Goal: Use online tool/utility: Utilize a website feature to perform a specific function

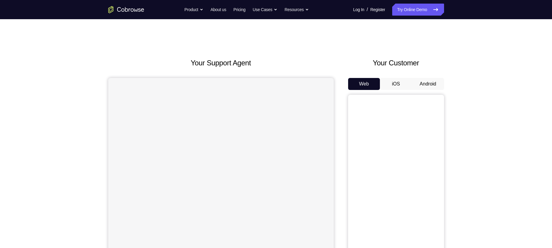
click at [423, 80] on button "Android" at bounding box center [428, 84] width 32 height 12
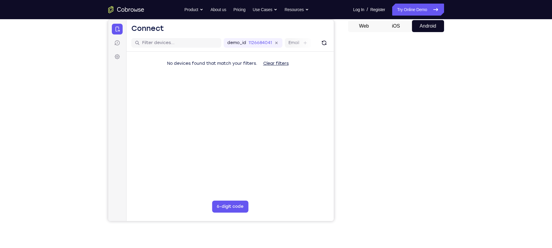
scroll to position [58, 0]
click at [390, 28] on button "iOS" at bounding box center [396, 26] width 32 height 12
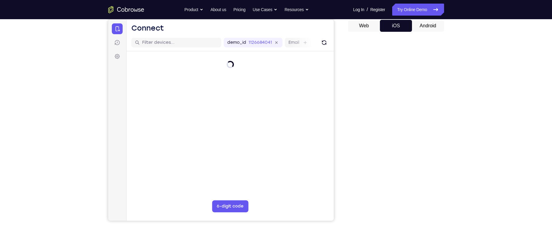
click at [429, 25] on button "Android" at bounding box center [428, 26] width 32 height 12
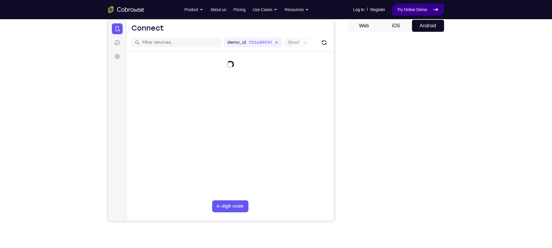
click at [416, 10] on link "Try Online Demo" at bounding box center [418, 10] width 52 height 12
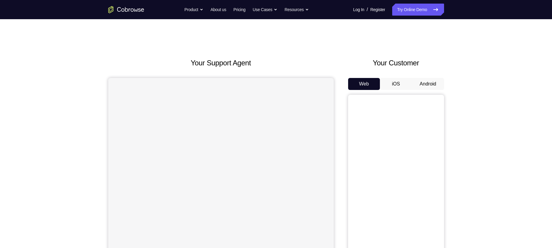
click at [427, 83] on button "Android" at bounding box center [428, 84] width 32 height 12
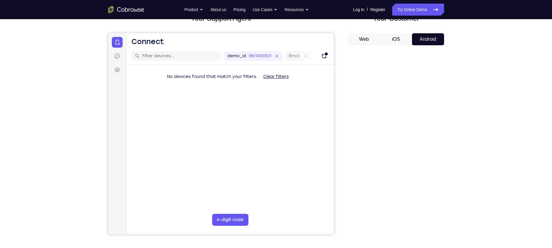
scroll to position [58, 0]
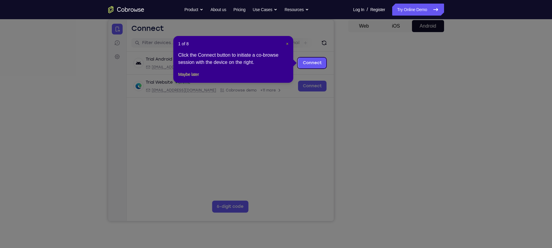
drag, startPoint x: 285, startPoint y: 45, endPoint x: 214, endPoint y: 54, distance: 71.6
click at [286, 45] on span "×" at bounding box center [287, 43] width 2 height 5
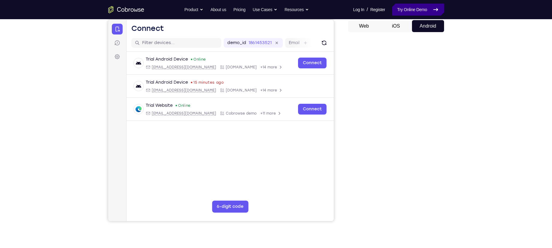
click at [418, 10] on link "Try Online Demo" at bounding box center [418, 10] width 52 height 12
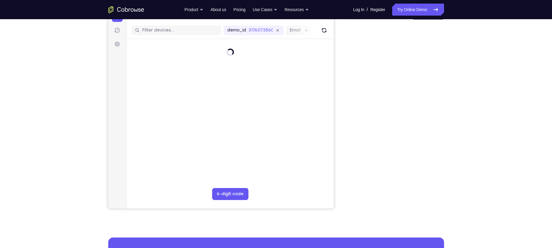
scroll to position [71, 0]
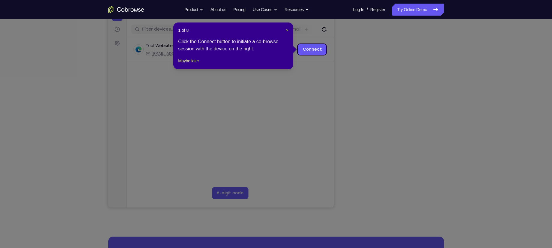
click at [286, 28] on span "×" at bounding box center [287, 30] width 2 height 5
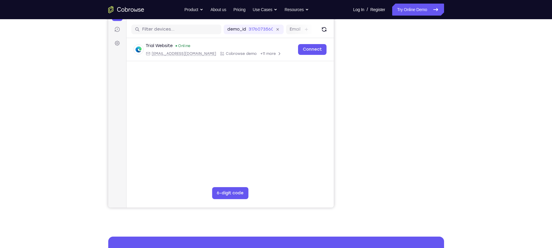
scroll to position [37, 0]
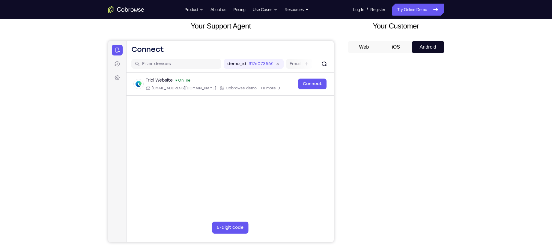
click at [393, 50] on button "iOS" at bounding box center [396, 47] width 32 height 12
click at [422, 46] on button "Android" at bounding box center [428, 47] width 32 height 12
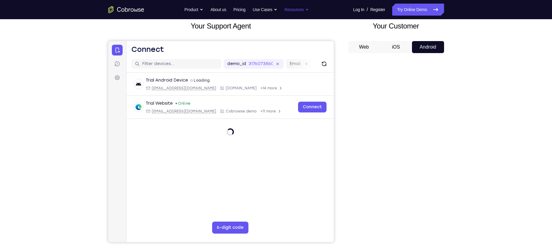
scroll to position [0, 0]
click at [420, 5] on link "Try Online Demo" at bounding box center [418, 10] width 52 height 12
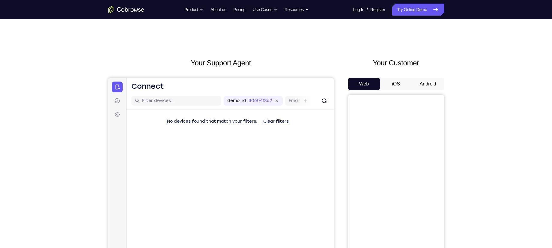
click at [428, 80] on button "Android" at bounding box center [428, 84] width 32 height 12
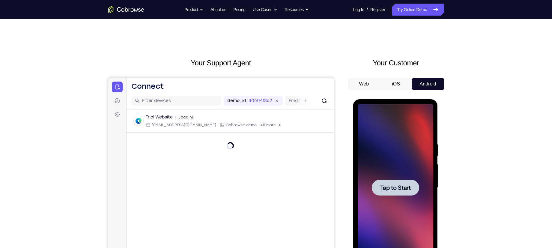
click at [391, 190] on span "Tap to Start" at bounding box center [395, 188] width 31 height 6
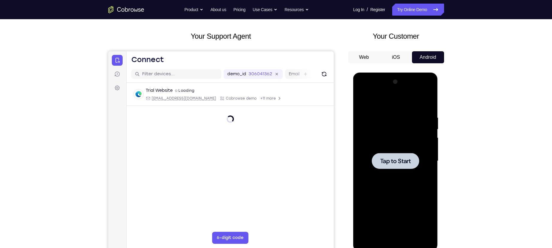
scroll to position [27, 0]
click at [406, 158] on span "Tap to Start" at bounding box center [395, 161] width 31 height 6
click at [392, 55] on button "iOS" at bounding box center [396, 57] width 32 height 12
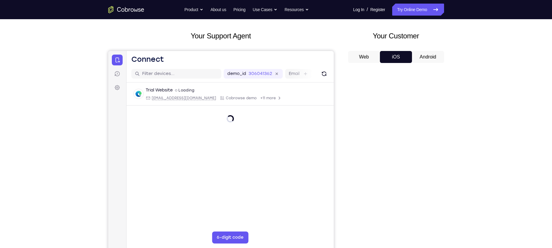
click at [416, 55] on button "Android" at bounding box center [428, 57] width 32 height 12
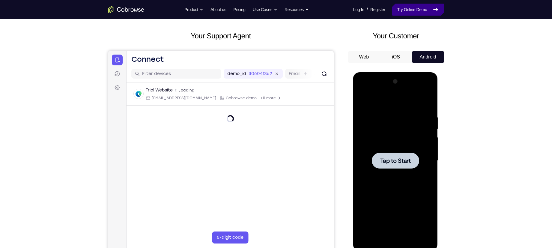
click at [420, 9] on link "Try Online Demo" at bounding box center [418, 10] width 52 height 12
click at [406, 159] on span "Tap to Start" at bounding box center [395, 161] width 31 height 6
click at [397, 162] on span "Tap to Start" at bounding box center [395, 161] width 31 height 6
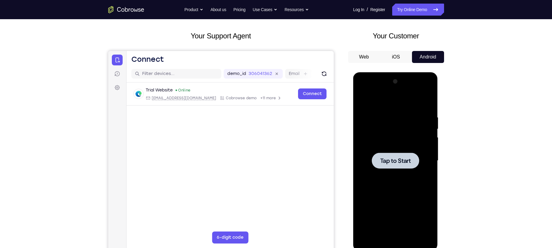
click at [397, 52] on button "iOS" at bounding box center [396, 57] width 32 height 12
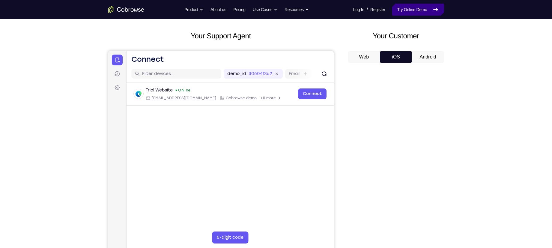
click at [419, 15] on link "Try Online Demo" at bounding box center [418, 10] width 52 height 12
click at [418, 46] on div "Your Customer Web iOS Android" at bounding box center [396, 142] width 96 height 222
click at [418, 52] on button "Android" at bounding box center [428, 57] width 32 height 12
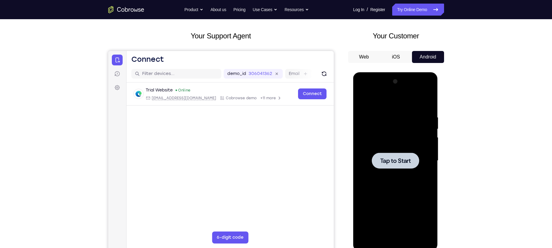
click at [395, 158] on span "Tap to Start" at bounding box center [395, 161] width 31 height 6
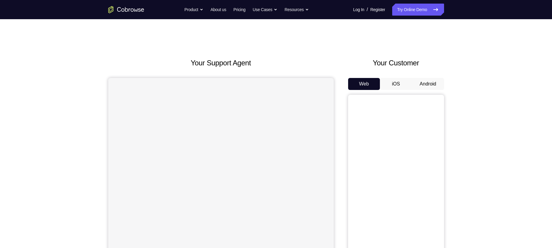
click at [426, 76] on div "Your Customer Web iOS Android" at bounding box center [396, 169] width 96 height 222
click at [426, 79] on button "Android" at bounding box center [428, 84] width 32 height 12
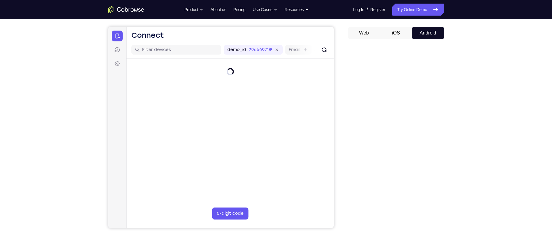
scroll to position [51, 0]
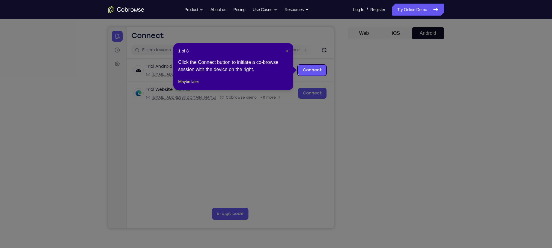
drag, startPoint x: 286, startPoint y: 52, endPoint x: 216, endPoint y: 75, distance: 73.8
click at [286, 51] on span "×" at bounding box center [287, 51] width 2 height 5
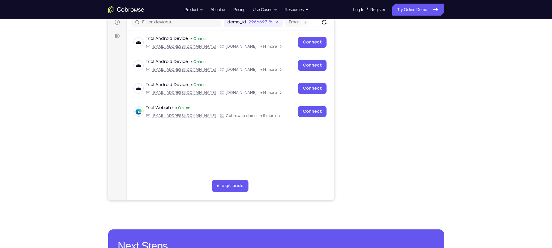
scroll to position [75, 0]
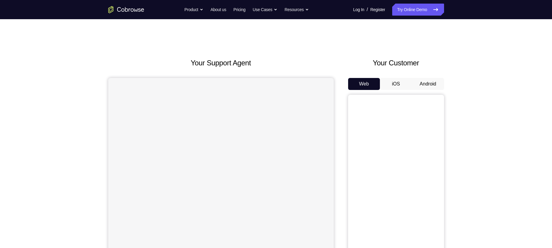
click at [426, 82] on button "Android" at bounding box center [428, 84] width 32 height 12
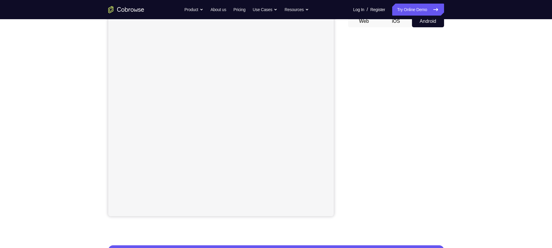
scroll to position [55, 0]
